Goal: Book appointment/travel/reservation

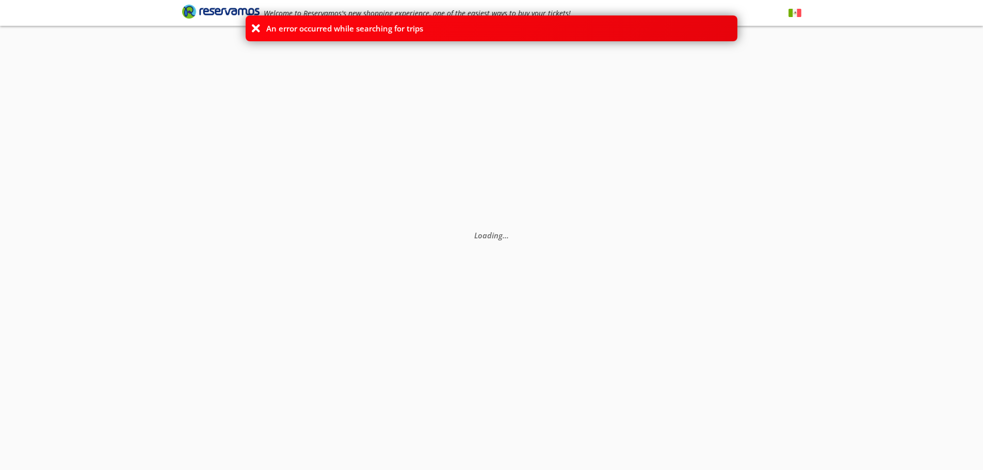
click at [254, 26] on icon at bounding box center [256, 28] width 10 height 10
click at [255, 28] on icon at bounding box center [256, 28] width 10 height 10
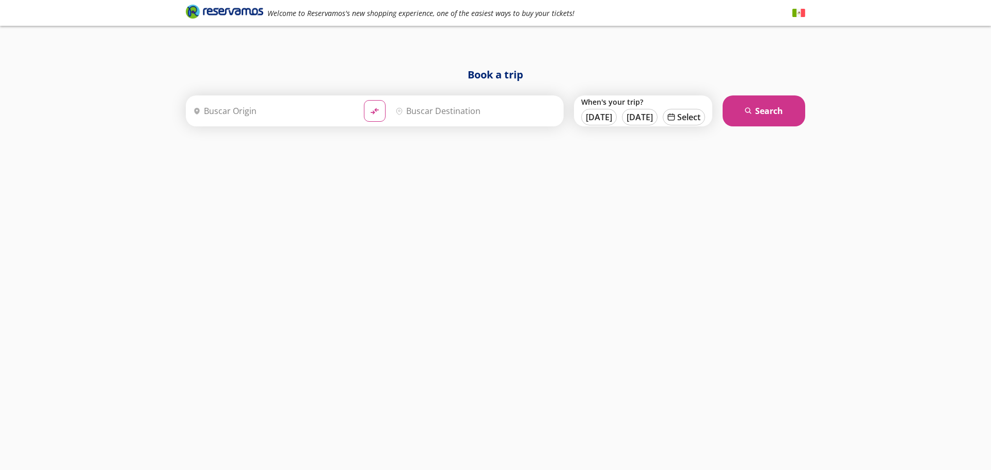
click at [333, 264] on div "Book a trip Origin heroicons:map-pin-20-solid Destination pin-outline material-…" at bounding box center [496, 255] width 630 height 377
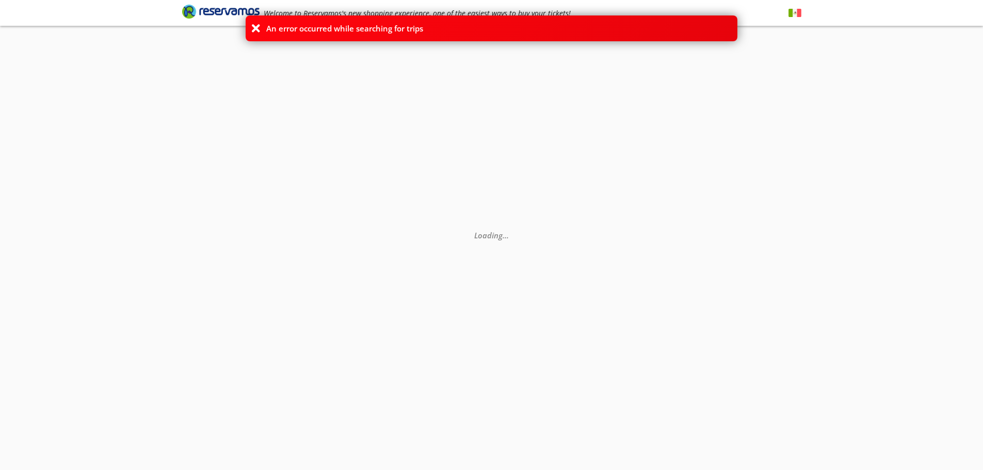
click at [259, 28] on icon at bounding box center [256, 28] width 10 height 10
